Goal: Information Seeking & Learning: Compare options

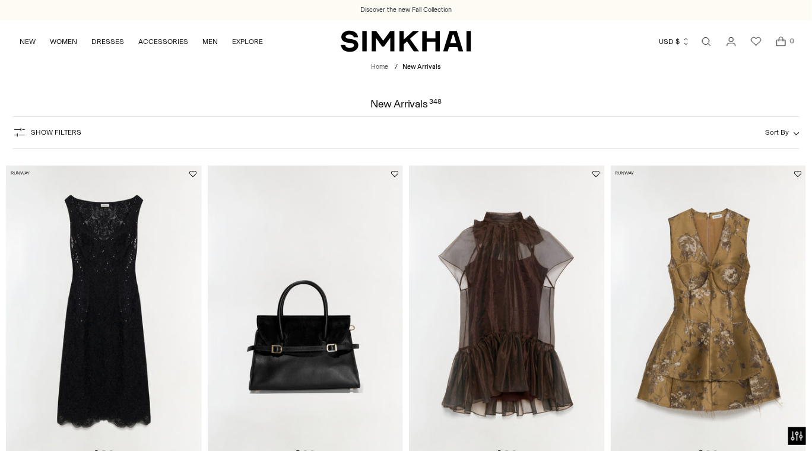
scroll to position [113, 0]
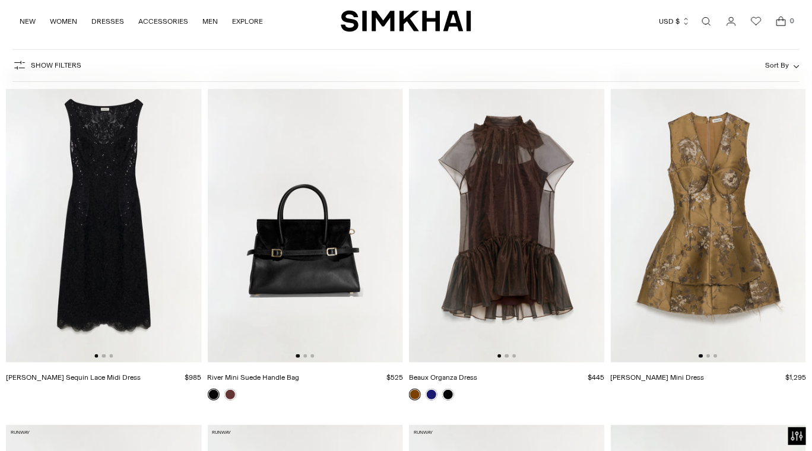
scroll to position [96, 0]
click at [589, 220] on img at bounding box center [507, 215] width 196 height 293
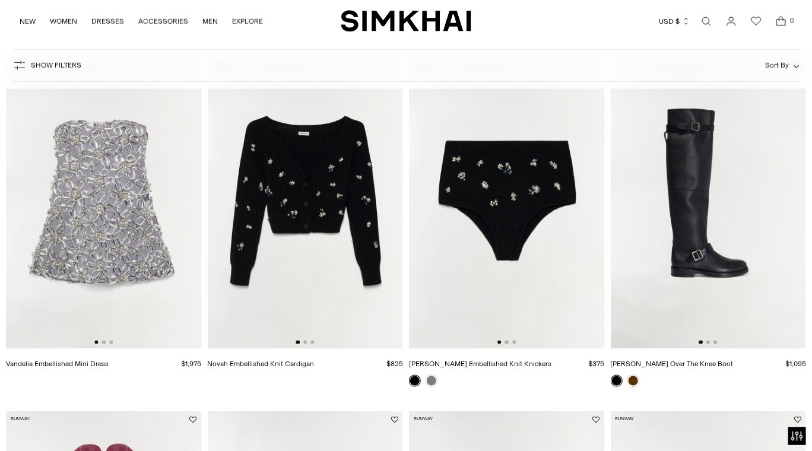
click at [144, 241] on img at bounding box center [104, 202] width 196 height 293
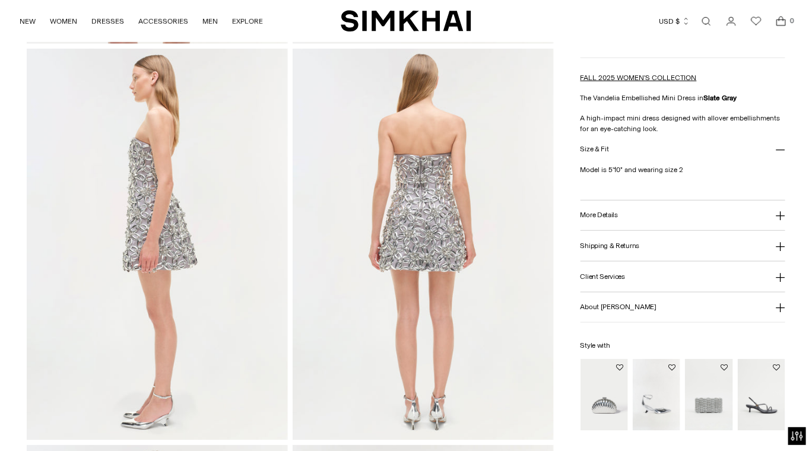
scroll to position [434, 0]
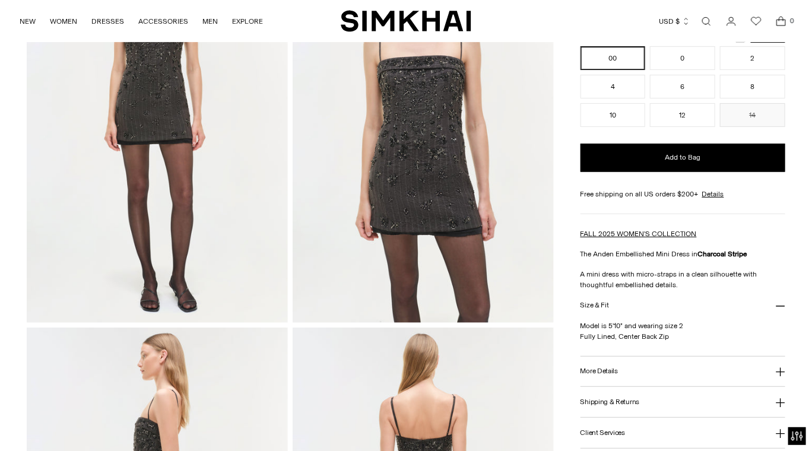
scroll to position [155, 0]
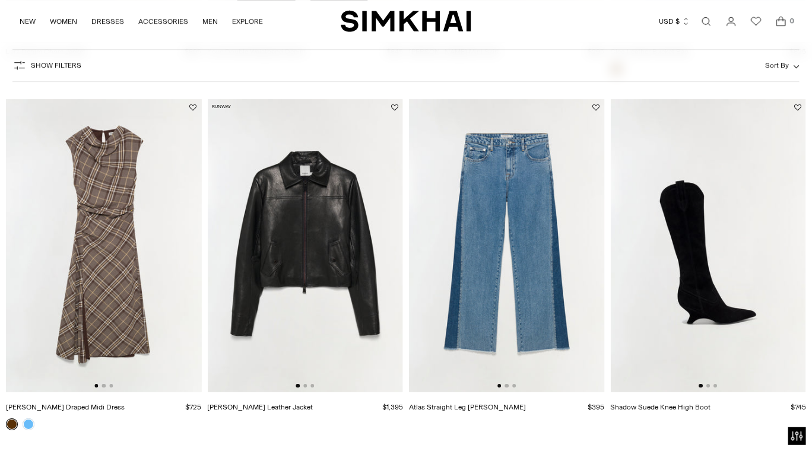
scroll to position [2232, 0]
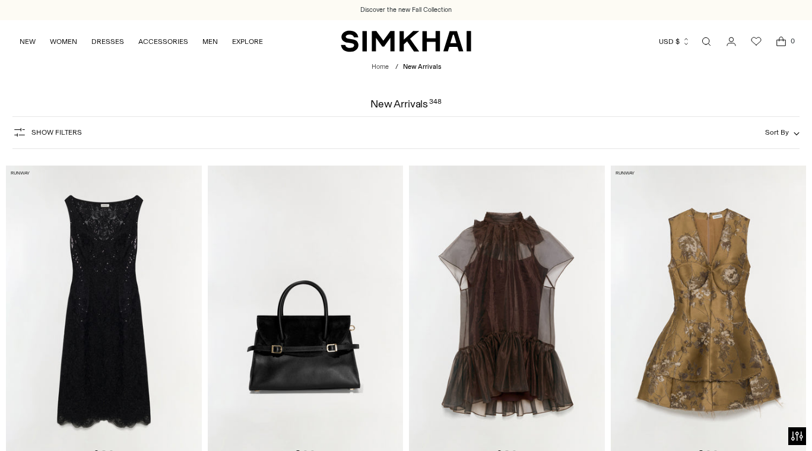
scroll to position [1225, 0]
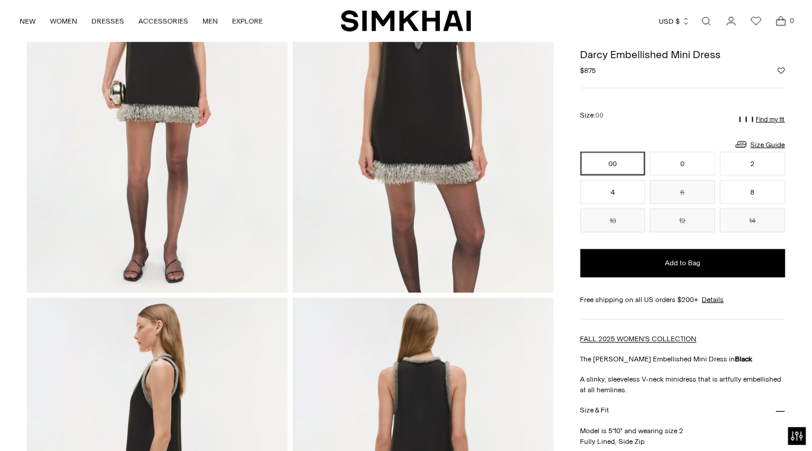
scroll to position [321, 0]
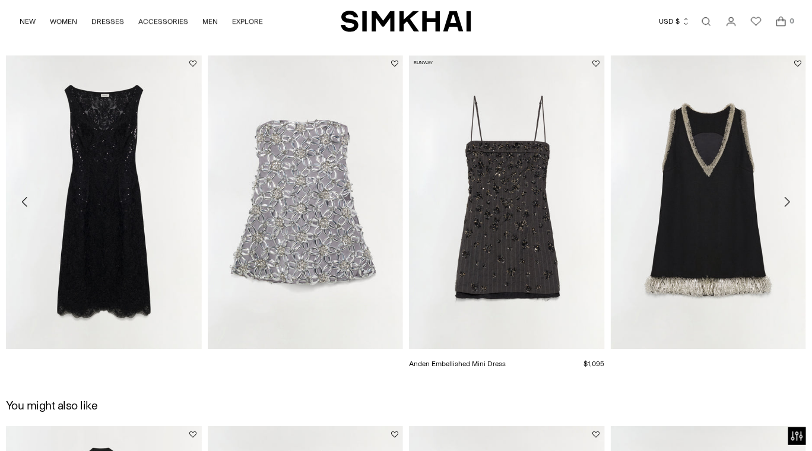
scroll to position [1285, 0]
click at [789, 198] on icon "Move to next carousel slide" at bounding box center [787, 202] width 14 height 14
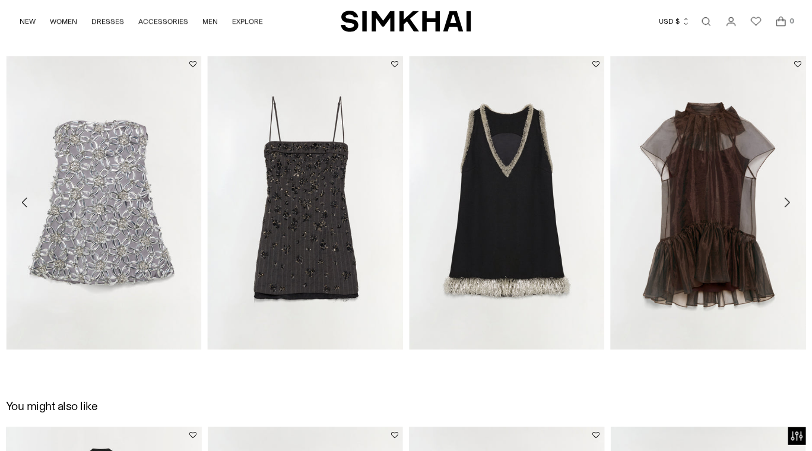
click at [789, 198] on icon "Move to next carousel slide" at bounding box center [787, 202] width 14 height 14
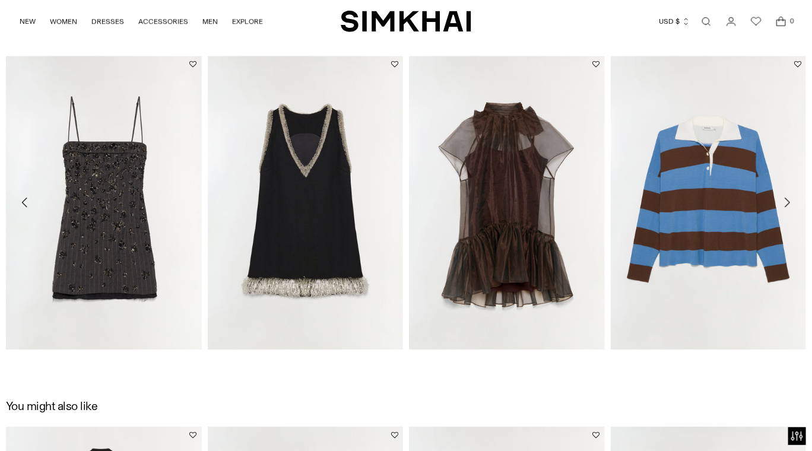
click at [789, 198] on icon "Move to next carousel slide" at bounding box center [787, 202] width 14 height 14
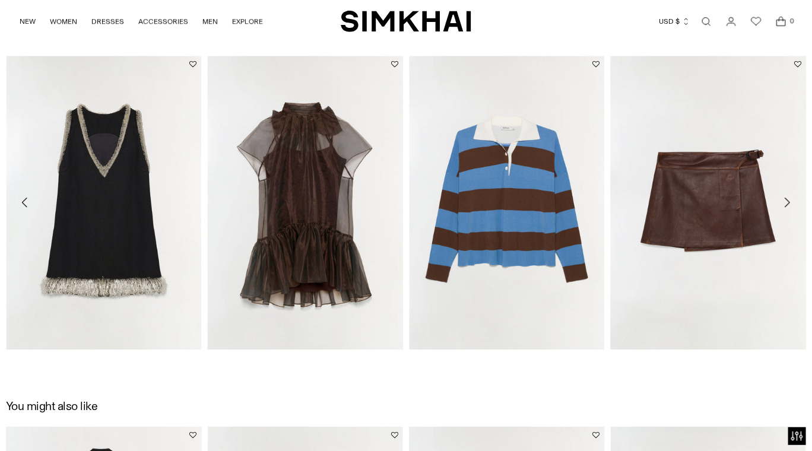
click at [789, 198] on icon "Move to next carousel slide" at bounding box center [787, 202] width 14 height 14
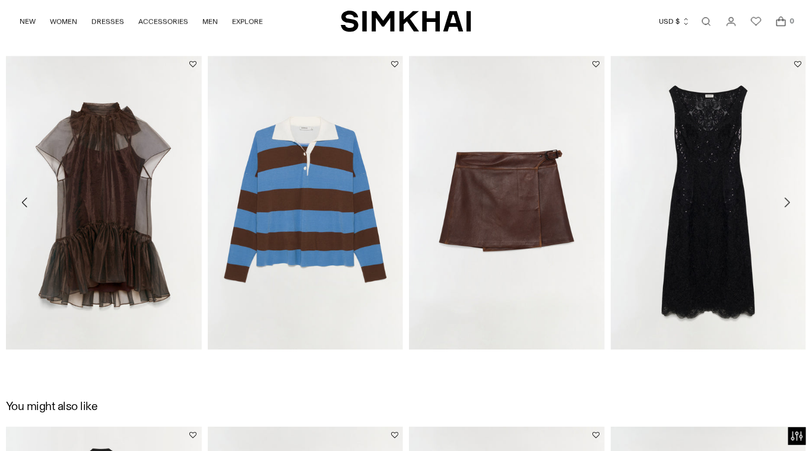
click at [789, 198] on icon "Move to next carousel slide" at bounding box center [787, 202] width 14 height 14
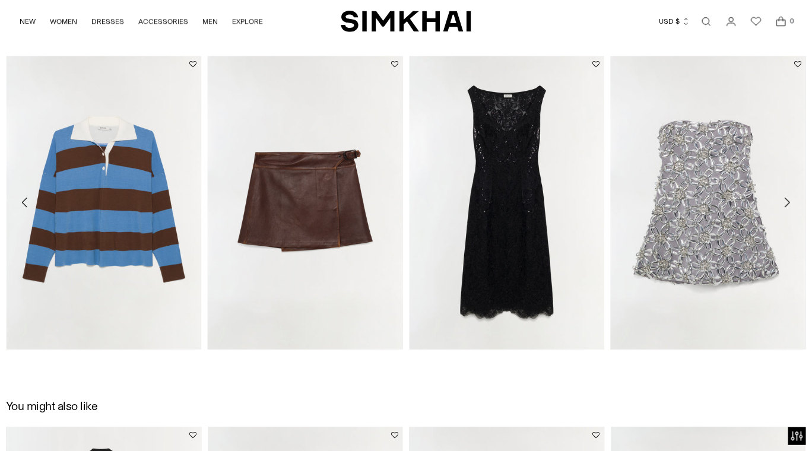
click at [789, 198] on icon "Move to next carousel slide" at bounding box center [787, 202] width 14 height 14
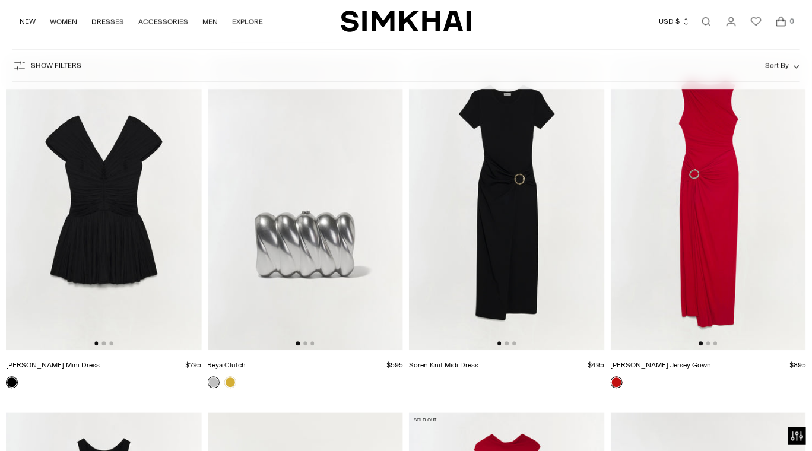
scroll to position [20718, 0]
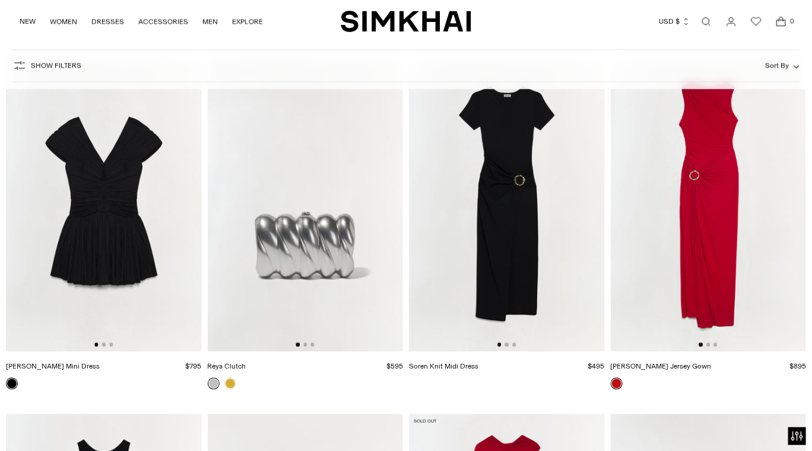
click at [179, 312] on img at bounding box center [104, 204] width 196 height 293
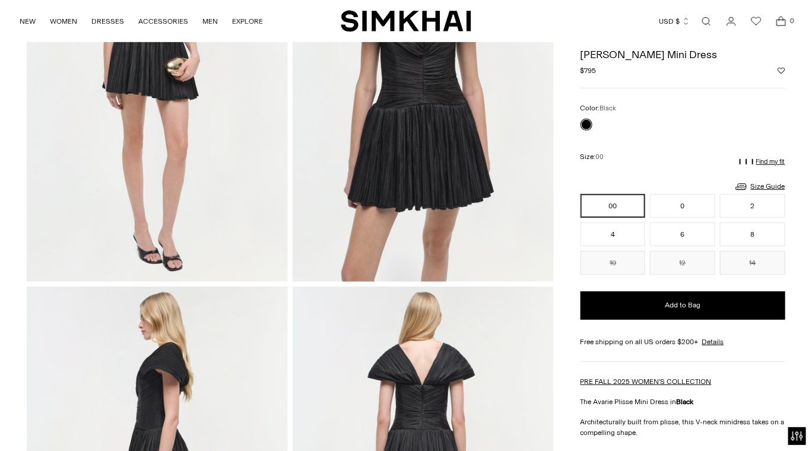
scroll to position [161, 0]
